Goal: Navigation & Orientation: Go to known website

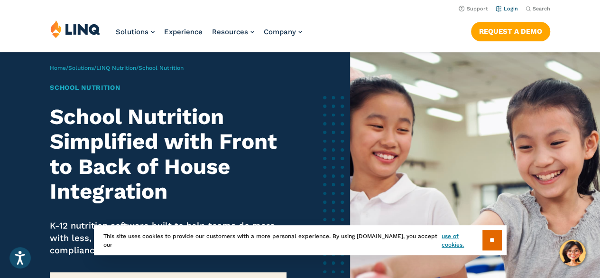
click at [512, 9] on link "Login" at bounding box center [507, 9] width 22 height 6
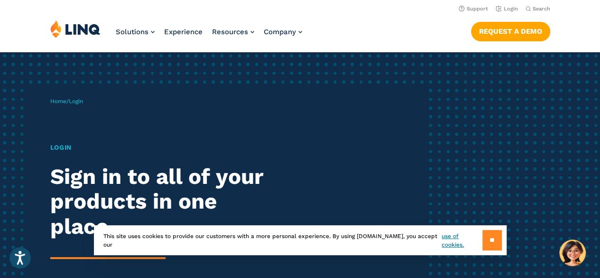
click at [491, 240] on input "**" at bounding box center [492, 240] width 19 height 20
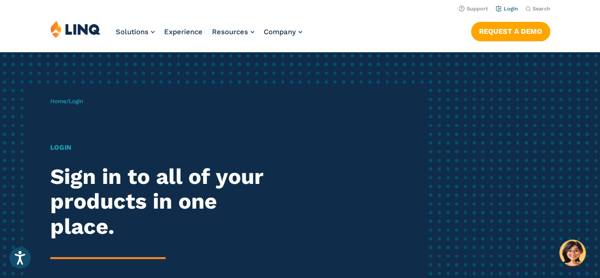
click at [510, 9] on link "Login" at bounding box center [507, 9] width 22 height 6
